Goal: Task Accomplishment & Management: Complete application form

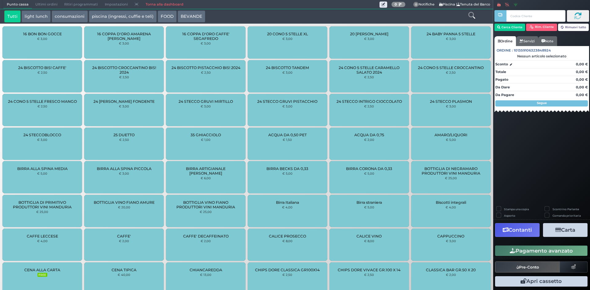
click at [153, 3] on link "Torna alla dashboard" at bounding box center [164, 4] width 45 height 9
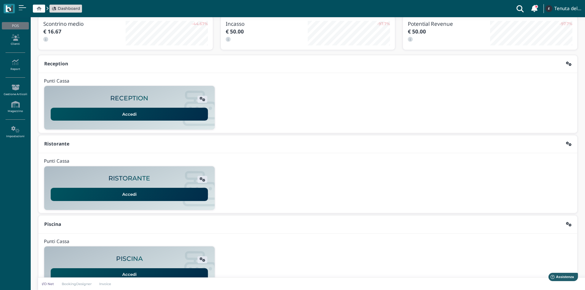
scroll to position [50, 0]
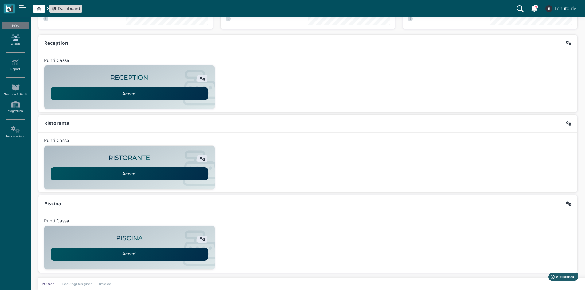
click at [14, 43] on link "Clienti" at bounding box center [15, 40] width 27 height 17
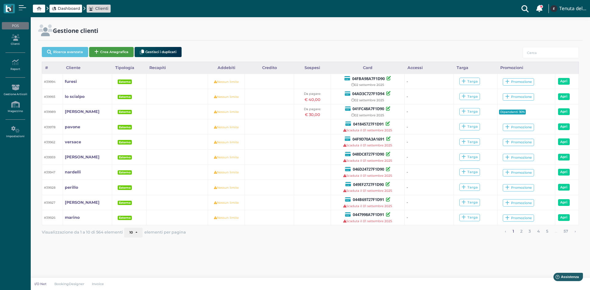
click at [118, 49] on button "Crea Anagrafica" at bounding box center [111, 52] width 45 height 10
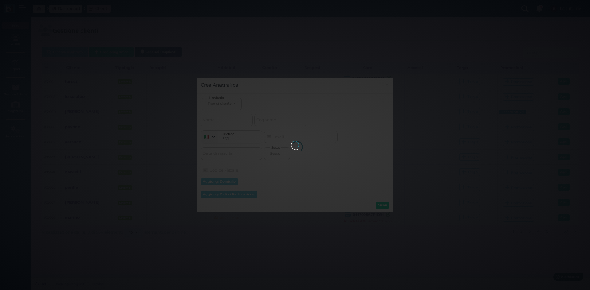
select select
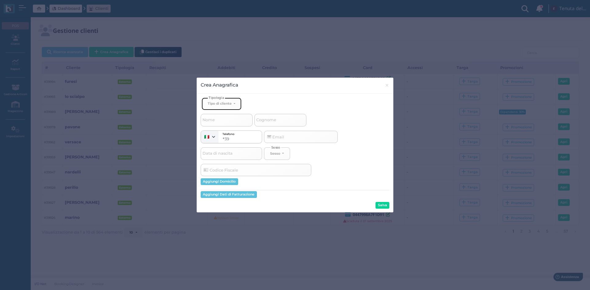
click at [235, 99] on button "Tipo di cliente" at bounding box center [222, 104] width 40 height 13
click at [223, 124] on span "Esterno" at bounding box center [215, 124] width 15 height 5
select select "[object Object]"
select select
click at [284, 118] on input "Cognome" at bounding box center [280, 120] width 52 height 12
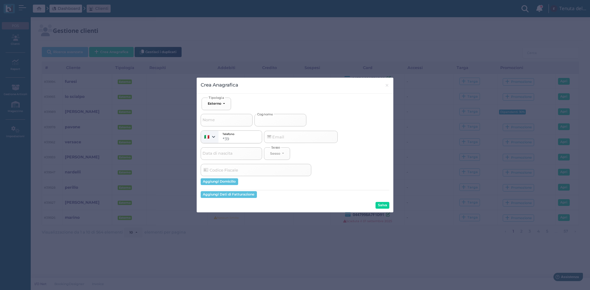
type input "d"
select select
type input "d'"
select select
type input "d'e"
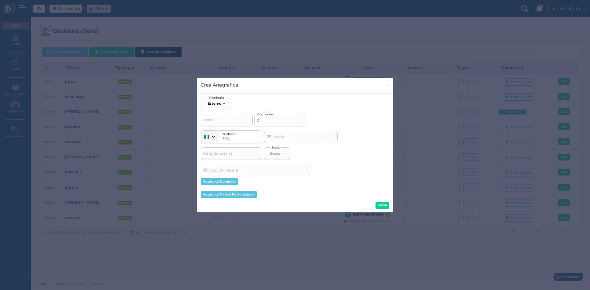
select select
type input "d'er"
select select
type input "d'err"
select select
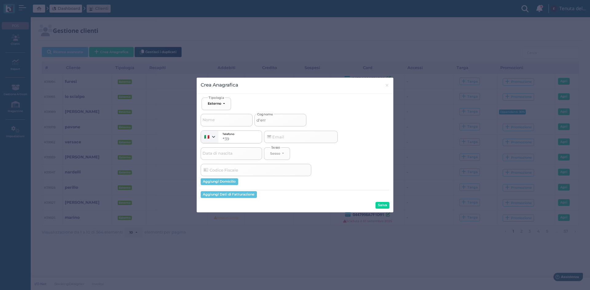
type input "d'erri"
select select
type input "d'erric"
select select
type input "d'errico"
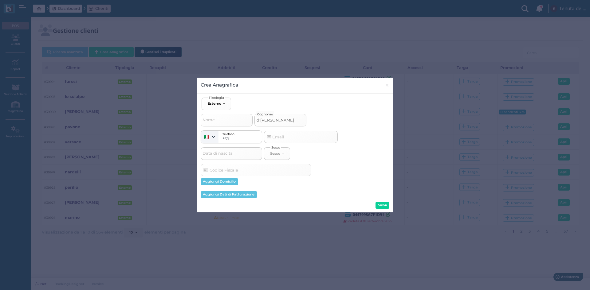
select select
type input "d'errico"
click at [387, 205] on button "Salva" at bounding box center [383, 205] width 14 height 7
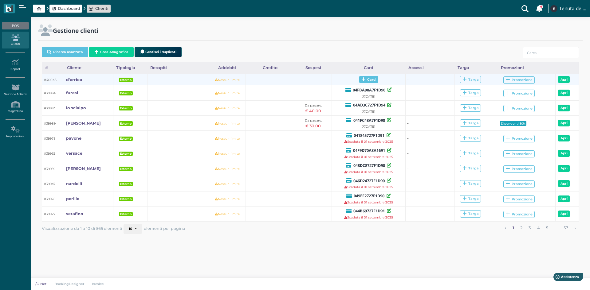
click at [362, 80] on icon at bounding box center [363, 79] width 4 height 5
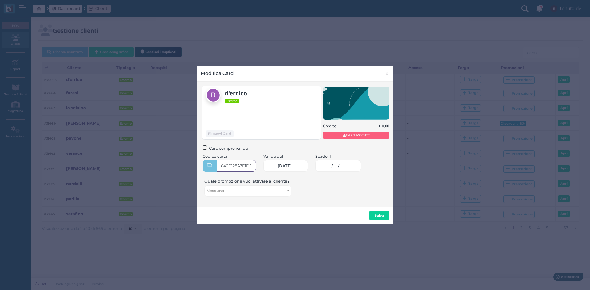
type input "040E128A7F1D95"
click at [334, 167] on span "-- / -- / ----" at bounding box center [337, 166] width 19 height 5
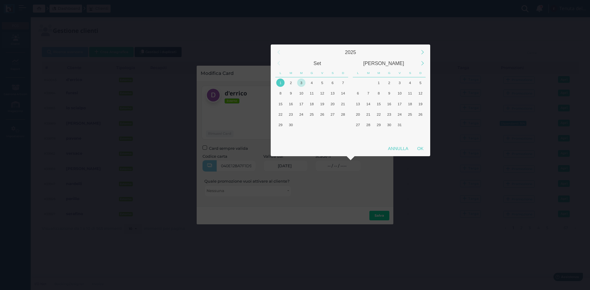
click at [302, 84] on div "3" at bounding box center [301, 83] width 8 height 8
click at [421, 150] on div "OK" at bounding box center [420, 148] width 15 height 11
type input "03/09/2025"
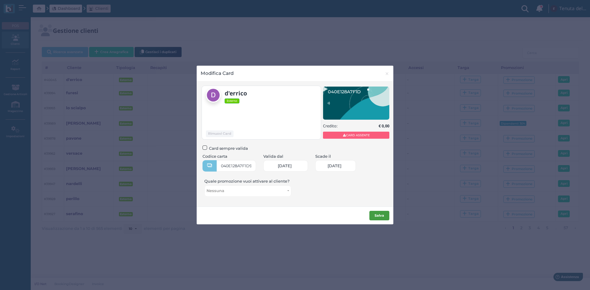
click at [380, 212] on button "Salva" at bounding box center [379, 216] width 20 height 10
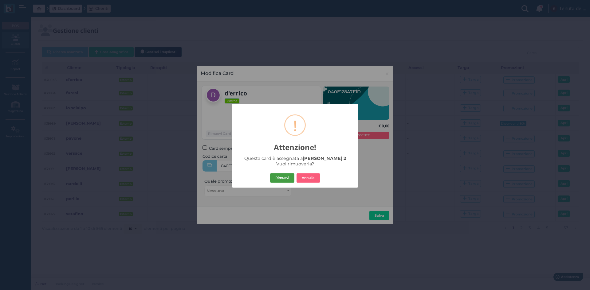
click at [278, 177] on button "Rimuovi" at bounding box center [282, 178] width 24 height 10
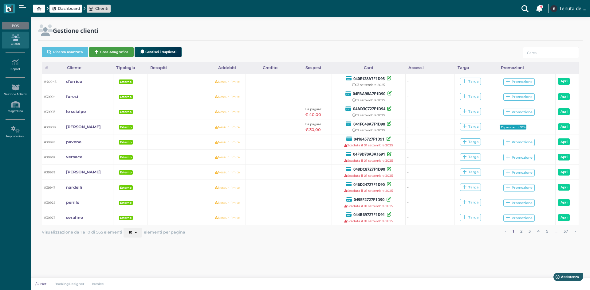
click at [118, 53] on button "Crea Anagrafica" at bounding box center [111, 52] width 45 height 10
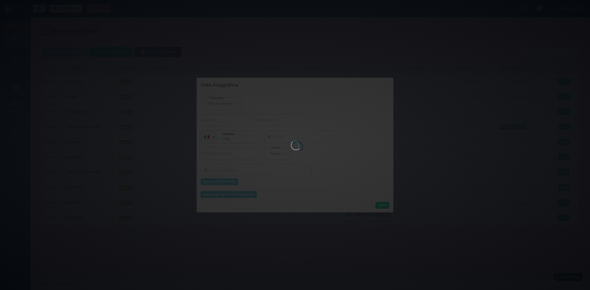
select select
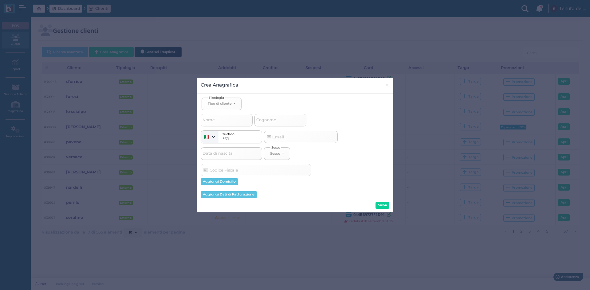
click at [274, 123] on span "Cognome" at bounding box center [266, 120] width 22 height 8
click at [274, 123] on input "Cognome" at bounding box center [280, 120] width 52 height 12
select select
type input "g"
select select
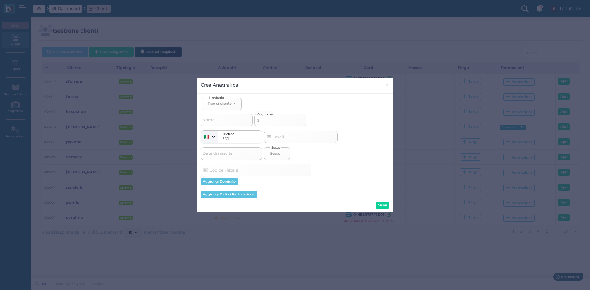
select select
type input "gi"
select select
type input "giu"
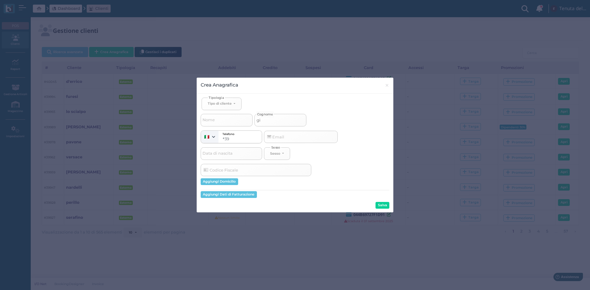
select select
type input "gius"
select select
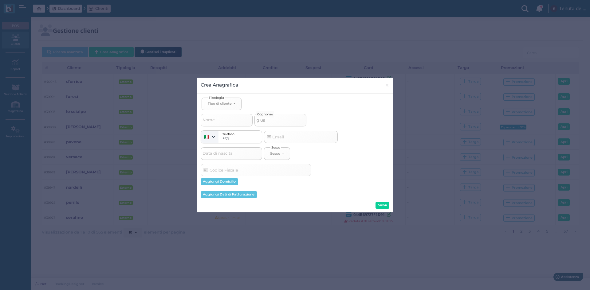
type input "giuse"
select select
type input "giusep"
select select
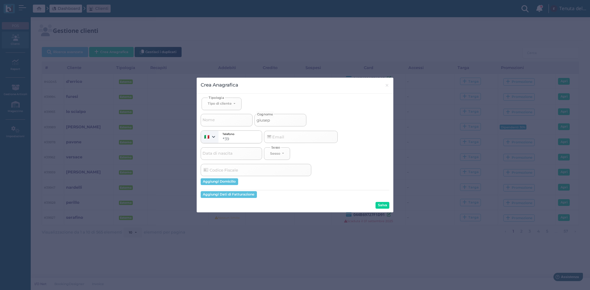
select select
type input "giusepp"
select select
type input "[PERSON_NAME]"
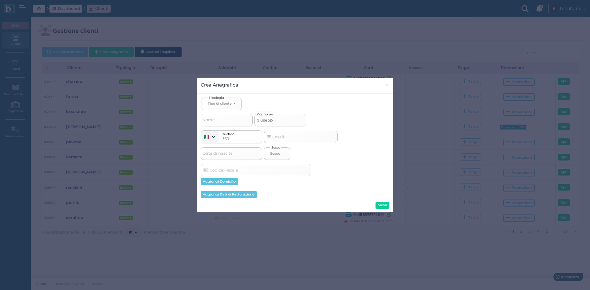
select select
type input "[PERSON_NAME]"
click at [229, 101] on div "Tipo di cliente" at bounding box center [220, 103] width 24 height 4
click at [220, 126] on span "Esterno" at bounding box center [215, 124] width 15 height 5
select select "[object Object]"
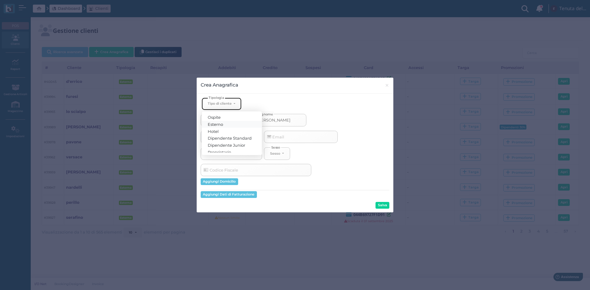
select select
click at [381, 205] on button "Salva" at bounding box center [383, 205] width 14 height 7
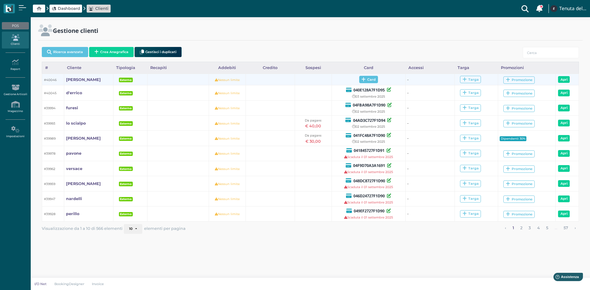
click at [365, 83] on span "Card" at bounding box center [368, 79] width 19 height 7
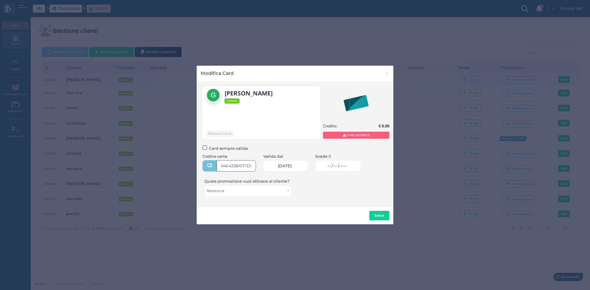
type input "04E4338A7F1D90"
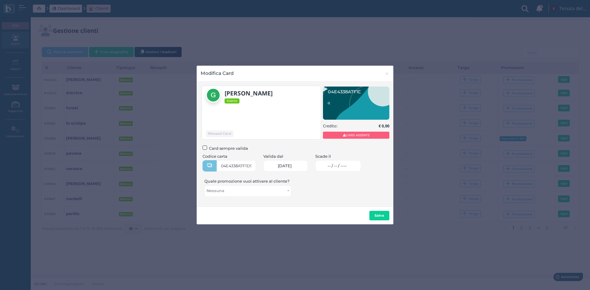
click at [336, 168] on span "-- / -- / ----" at bounding box center [337, 166] width 19 height 5
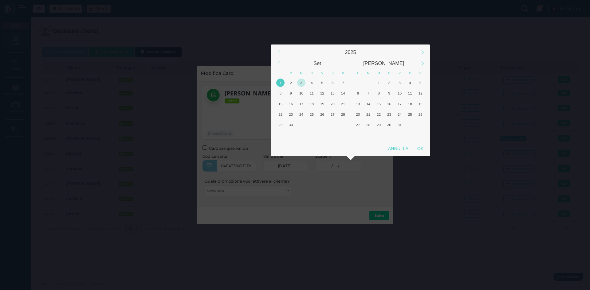
click at [303, 82] on div "3" at bounding box center [301, 83] width 8 height 8
click at [417, 150] on div "OK" at bounding box center [420, 148] width 15 height 11
type input "03/09/2025"
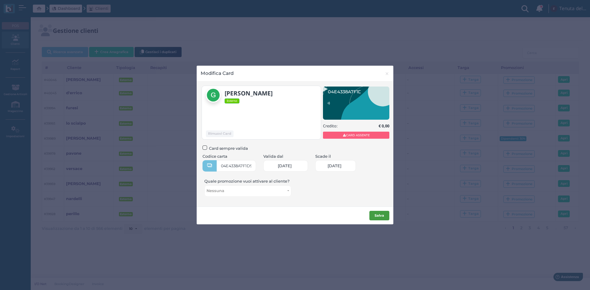
click at [376, 218] on b "Salva" at bounding box center [380, 216] width 10 height 4
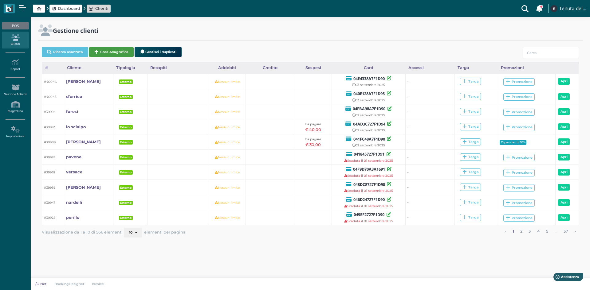
click at [121, 51] on button "Crea Anagrafica" at bounding box center [111, 52] width 45 height 10
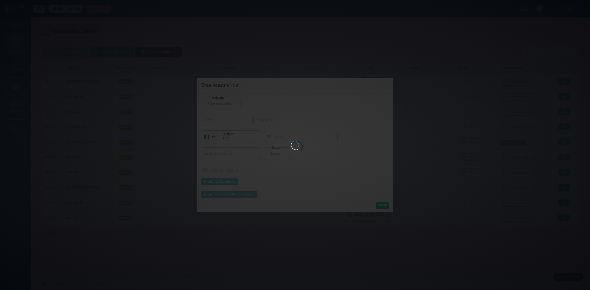
select select
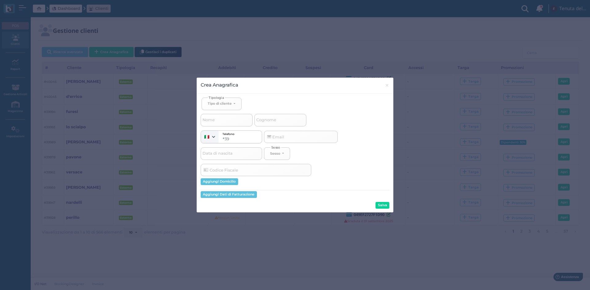
click at [223, 96] on span "Tipologia" at bounding box center [216, 97] width 17 height 5
click at [223, 101] on button "Tipo di cliente" at bounding box center [222, 104] width 40 height 13
click at [220, 123] on span "Esterno" at bounding box center [215, 124] width 15 height 5
select select "[object Object]"
select select
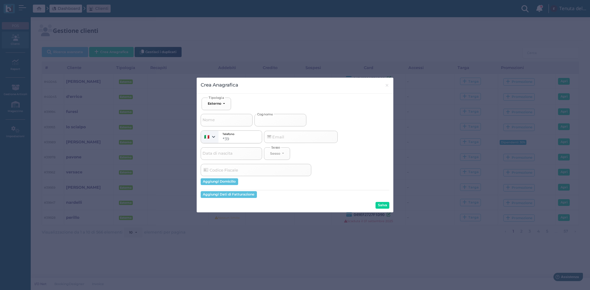
click at [284, 121] on input "Cognome" at bounding box center [280, 120] width 52 height 12
type input "y"
select select
type input "yu"
select select
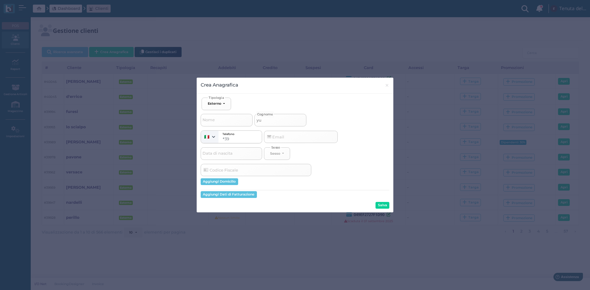
type input "yul"
select select
type input "yuli"
select select
type input "yulia"
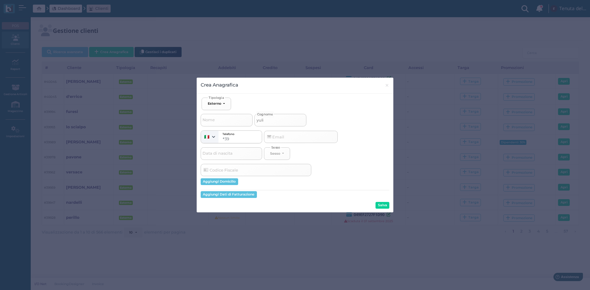
select select
type input "yulia"
click at [384, 207] on button "Salva" at bounding box center [383, 205] width 14 height 7
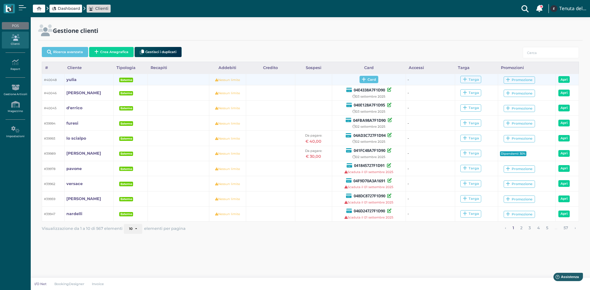
click at [374, 80] on span "Card" at bounding box center [369, 79] width 19 height 7
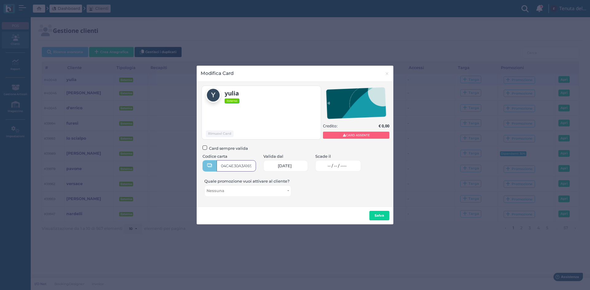
type input "04C4E30A3A1691"
click at [336, 168] on span "-- / -- / ----" at bounding box center [337, 166] width 19 height 5
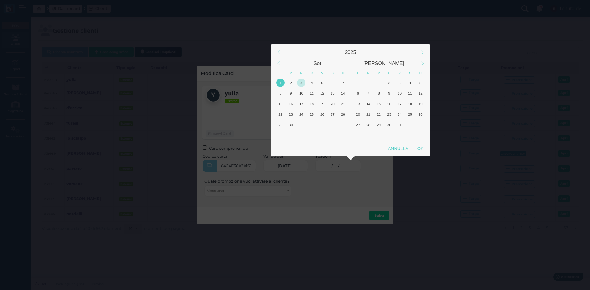
click at [301, 84] on div "3" at bounding box center [301, 83] width 8 height 8
click at [423, 148] on div "OK" at bounding box center [420, 148] width 15 height 11
type input "03/09/2025"
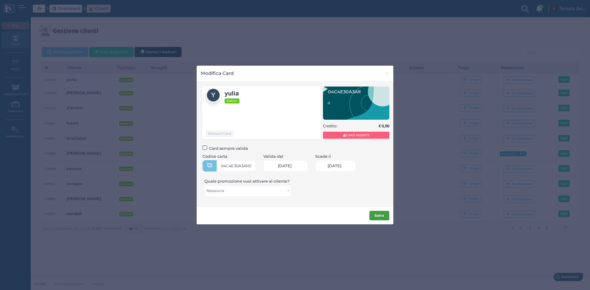
scroll to position [0, 27]
click at [381, 215] on b "Salva" at bounding box center [380, 216] width 10 height 4
